Goal: Navigation & Orientation: Find specific page/section

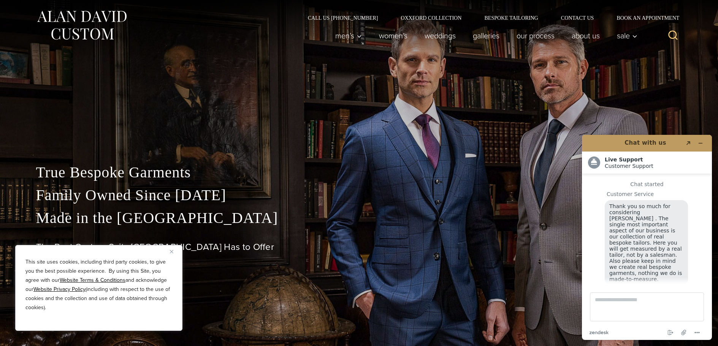
scroll to position [9, 0]
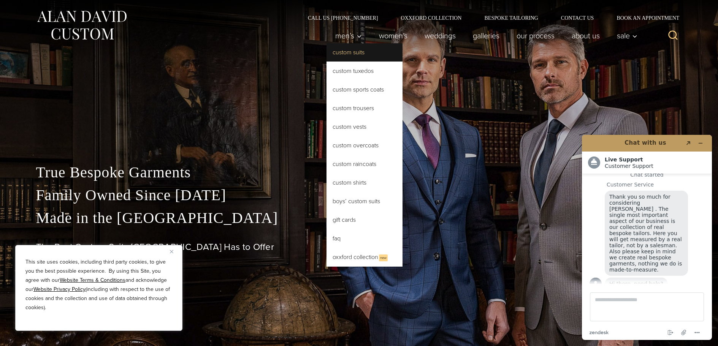
click at [334, 55] on link "Custom Suits" at bounding box center [364, 52] width 76 height 18
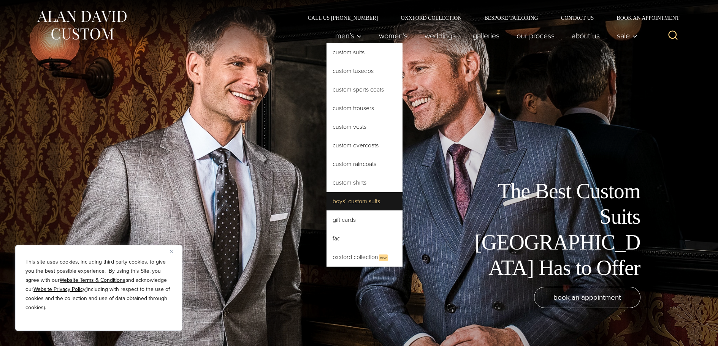
click at [353, 204] on link "Boys’ Custom Suits" at bounding box center [364, 201] width 76 height 18
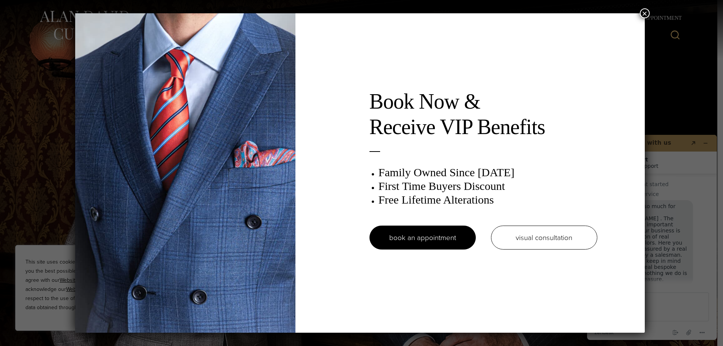
scroll to position [9, 0]
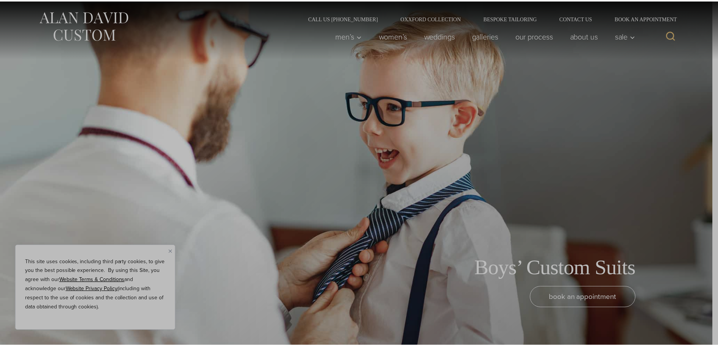
scroll to position [9, 0]
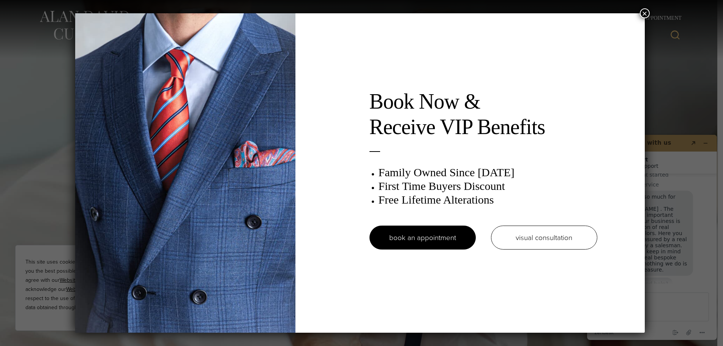
click at [645, 13] on button "×" at bounding box center [645, 13] width 10 height 10
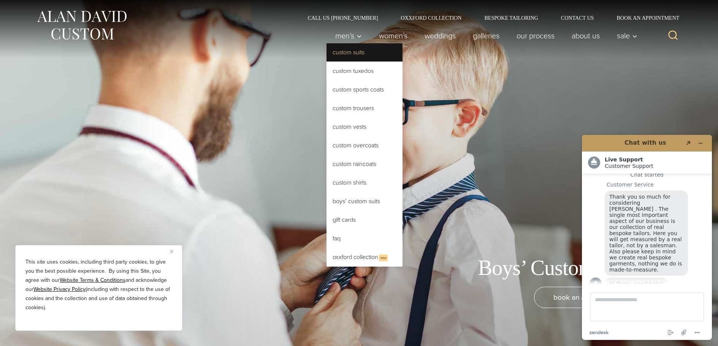
click at [342, 56] on link "Custom Suits" at bounding box center [364, 52] width 76 height 18
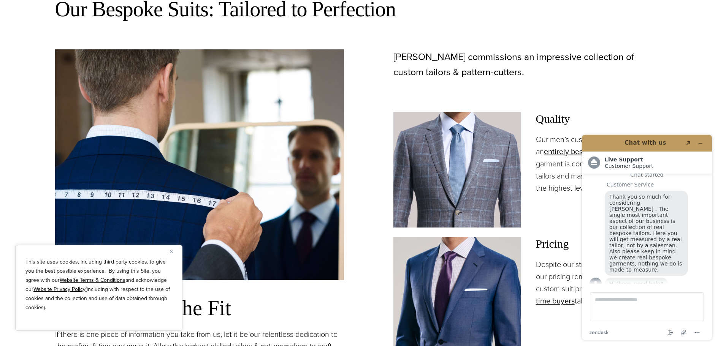
scroll to position [608, 0]
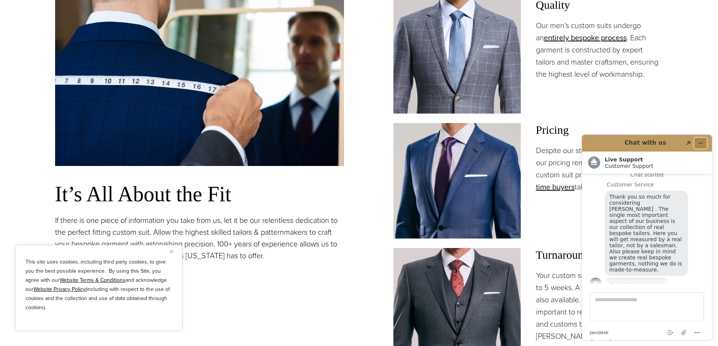
click at [700, 142] on icon "Minimize widget" at bounding box center [700, 143] width 5 height 5
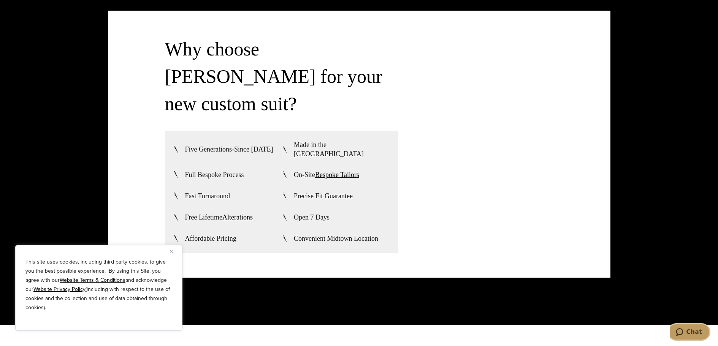
scroll to position [2090, 0]
